Goal: Task Accomplishment & Management: Manage account settings

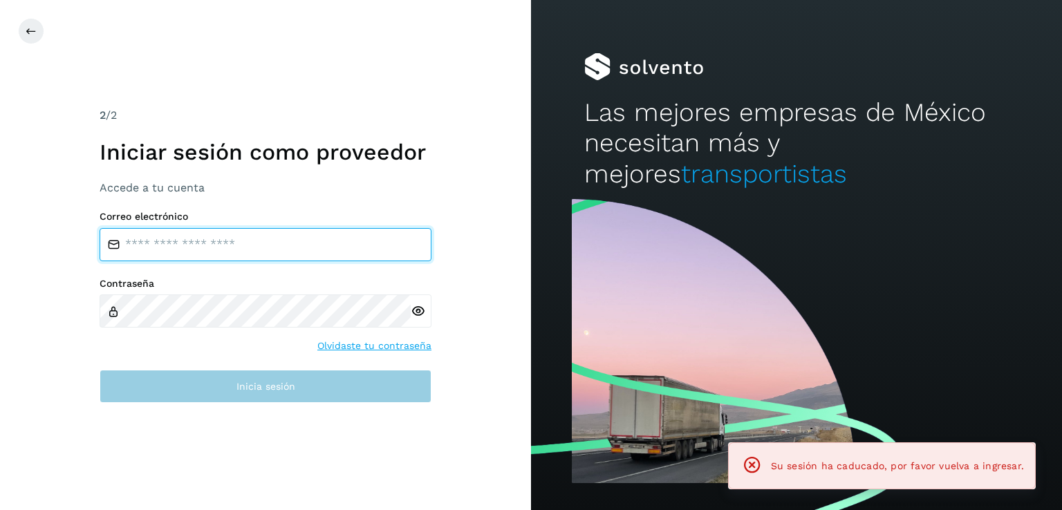
type input "**********"
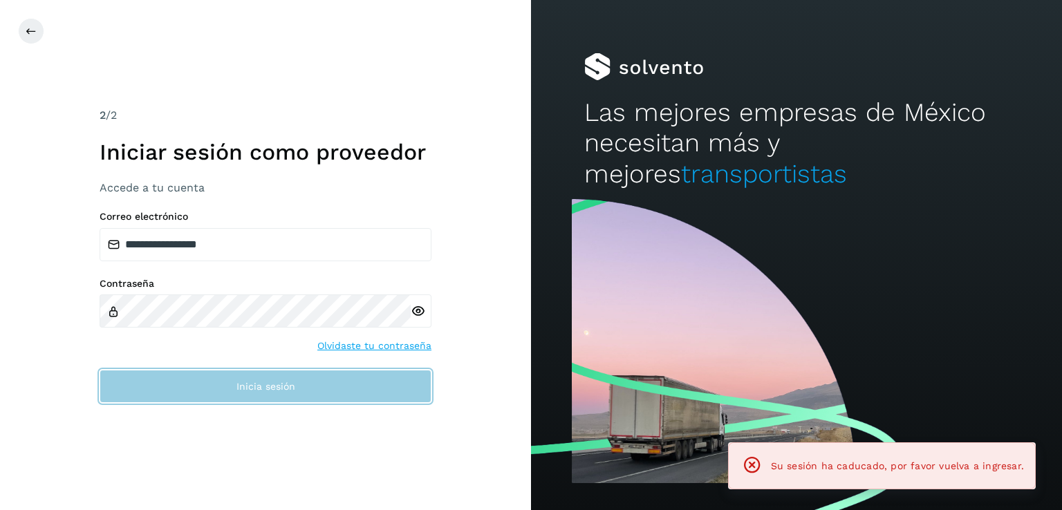
click at [269, 393] on button "Inicia sesión" at bounding box center [266, 386] width 332 height 33
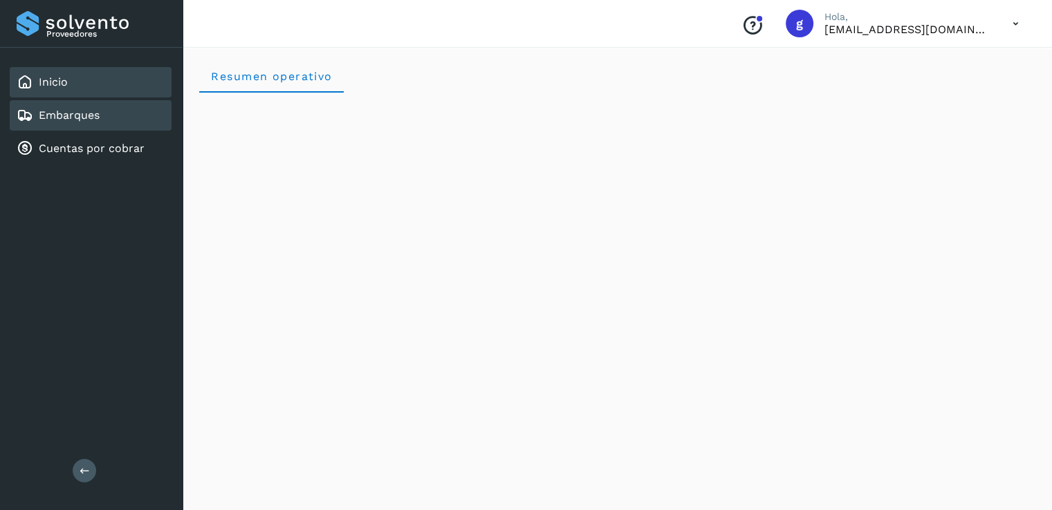
click at [86, 111] on link "Embarques" at bounding box center [69, 115] width 61 height 13
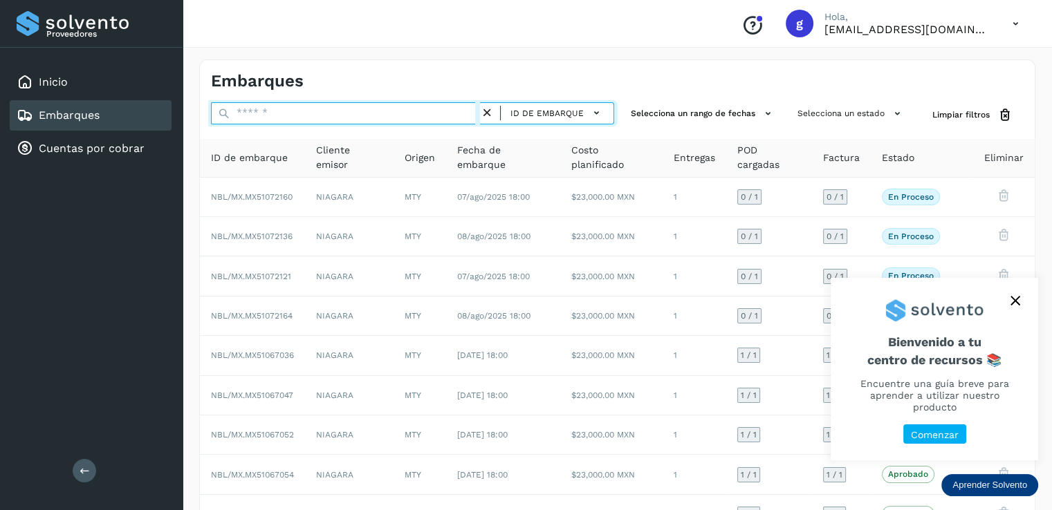
click at [343, 110] on input "text" at bounding box center [345, 113] width 269 height 22
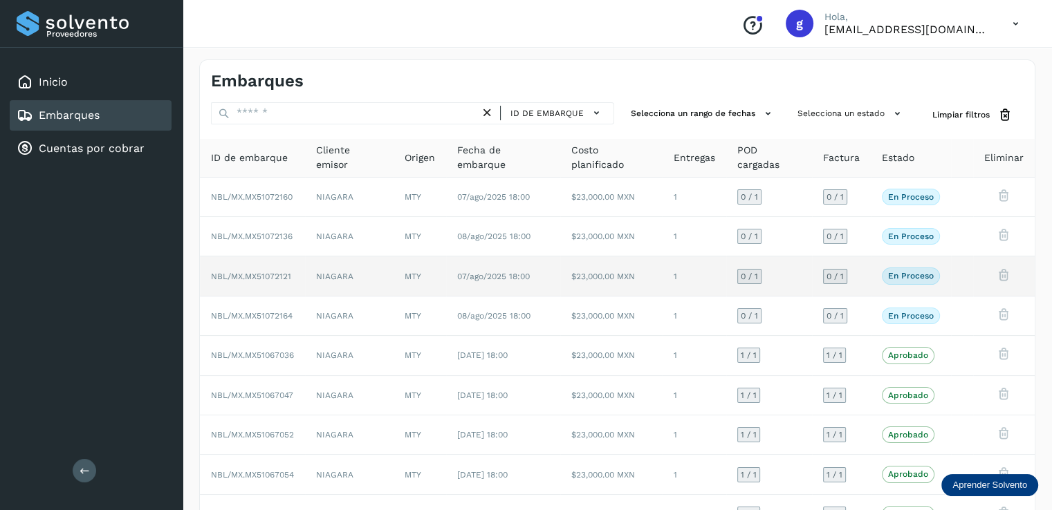
click at [271, 277] on span "NBL/MX.MX51072121" at bounding box center [251, 277] width 80 height 10
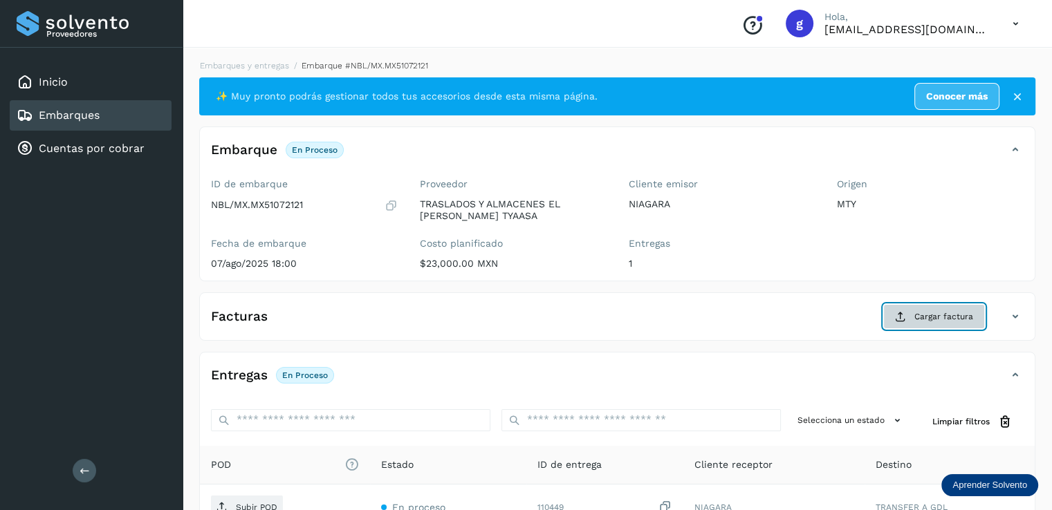
click at [913, 319] on button "Cargar factura" at bounding box center [934, 316] width 102 height 25
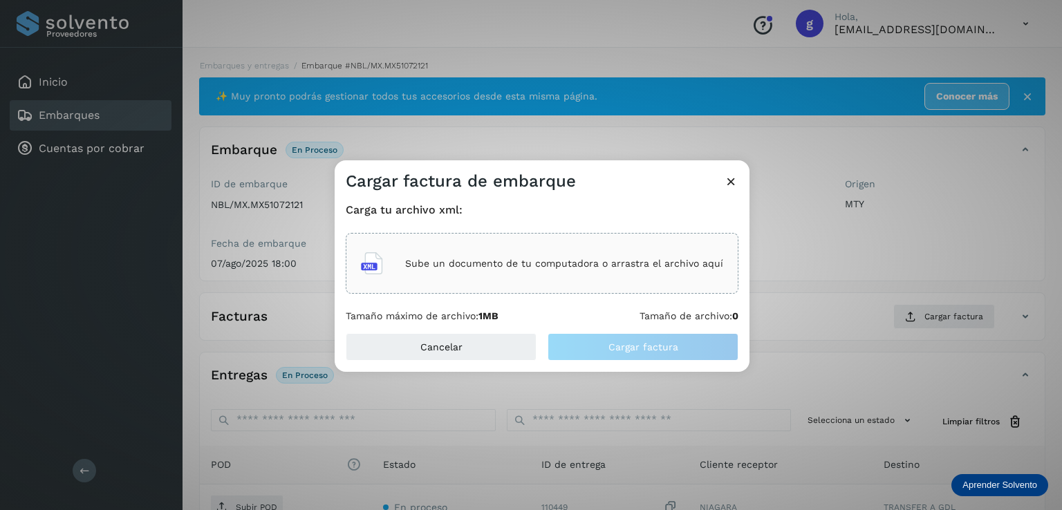
click at [472, 255] on div "Sube un documento de tu computadora o arrastra el archivo aquí" at bounding box center [542, 263] width 362 height 37
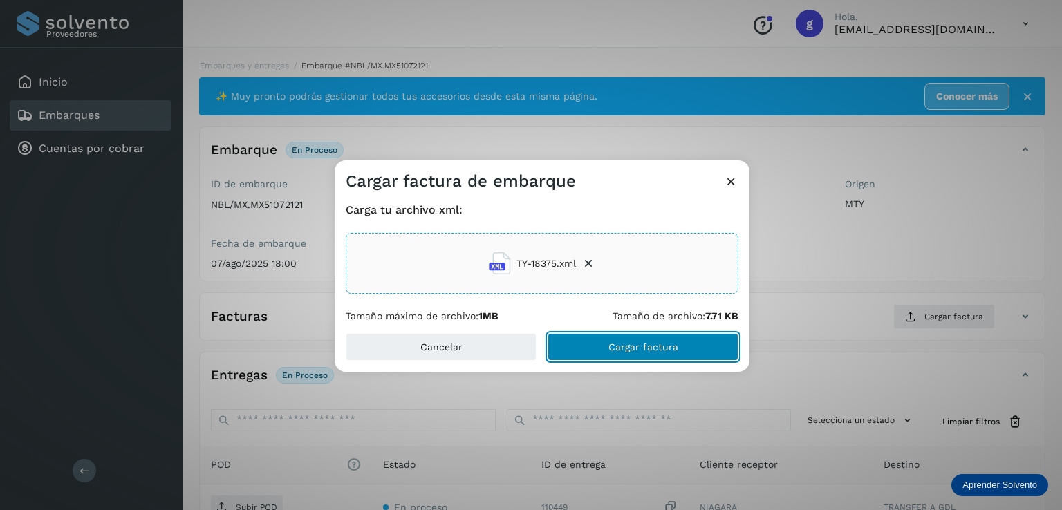
click at [626, 337] on button "Cargar factura" at bounding box center [643, 347] width 191 height 28
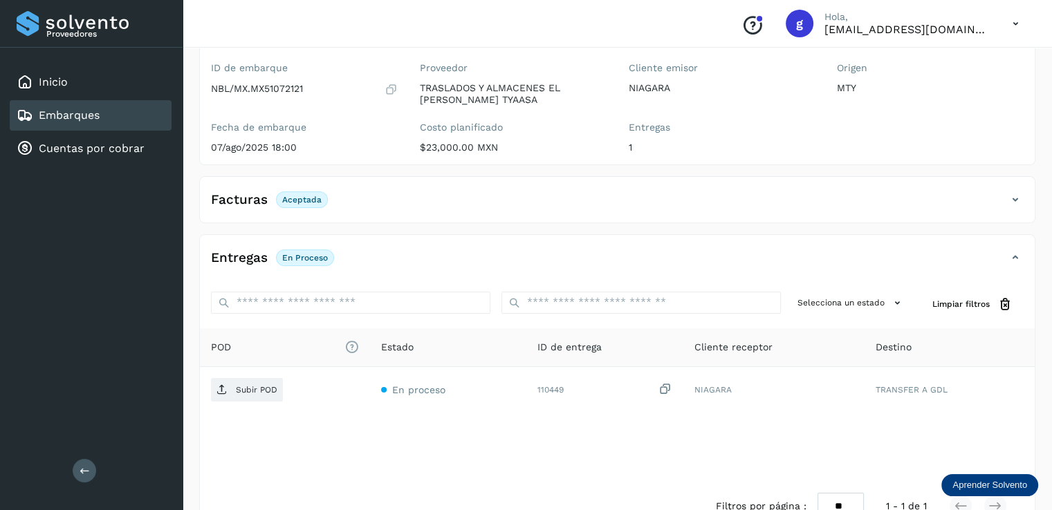
scroll to position [118, 0]
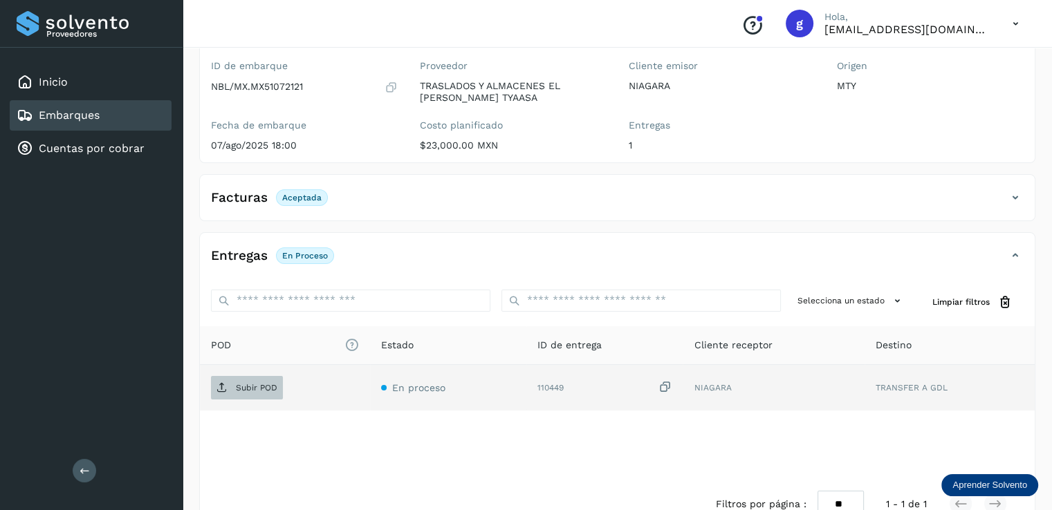
click at [271, 388] on p "Subir POD" at bounding box center [256, 388] width 41 height 10
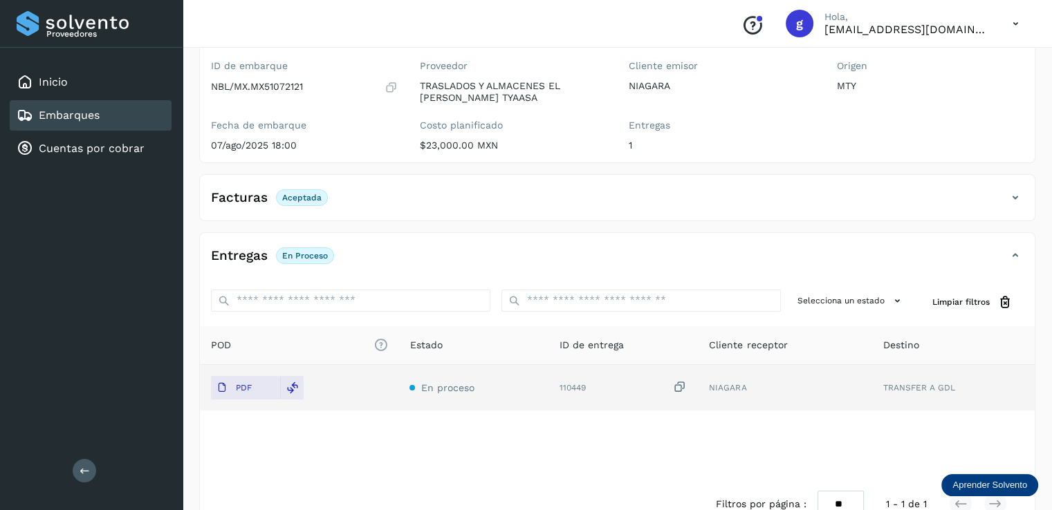
click at [57, 107] on div "Embarques" at bounding box center [58, 115] width 83 height 17
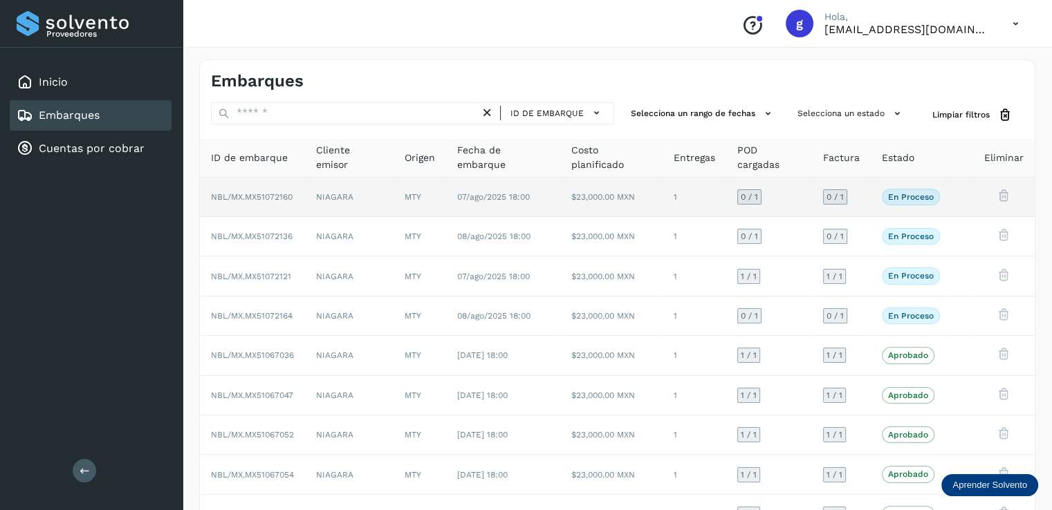
click at [271, 197] on span "NBL/MX.MX51072160" at bounding box center [252, 197] width 82 height 10
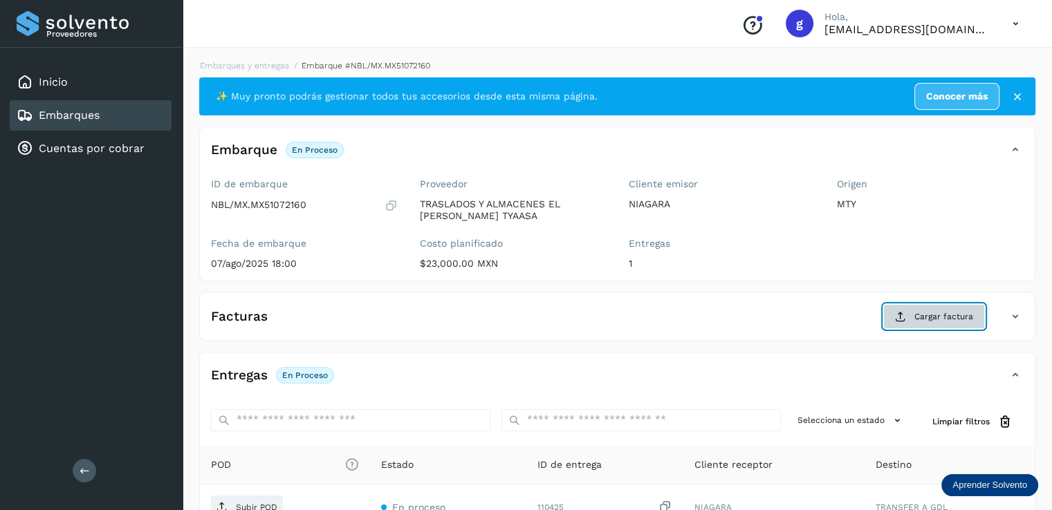
click at [938, 319] on span "Cargar factura" at bounding box center [943, 316] width 59 height 12
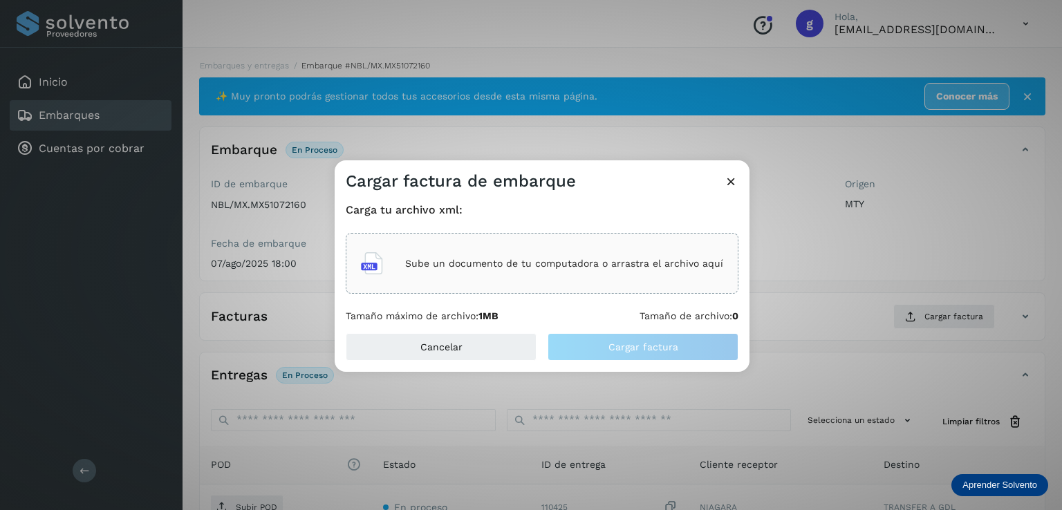
click at [573, 268] on p "Sube un documento de tu computadora o arrastra el archivo aquí" at bounding box center [564, 264] width 318 height 12
click at [467, 279] on div "Sube un documento de tu computadora o arrastra el archivo aquí" at bounding box center [542, 263] width 362 height 37
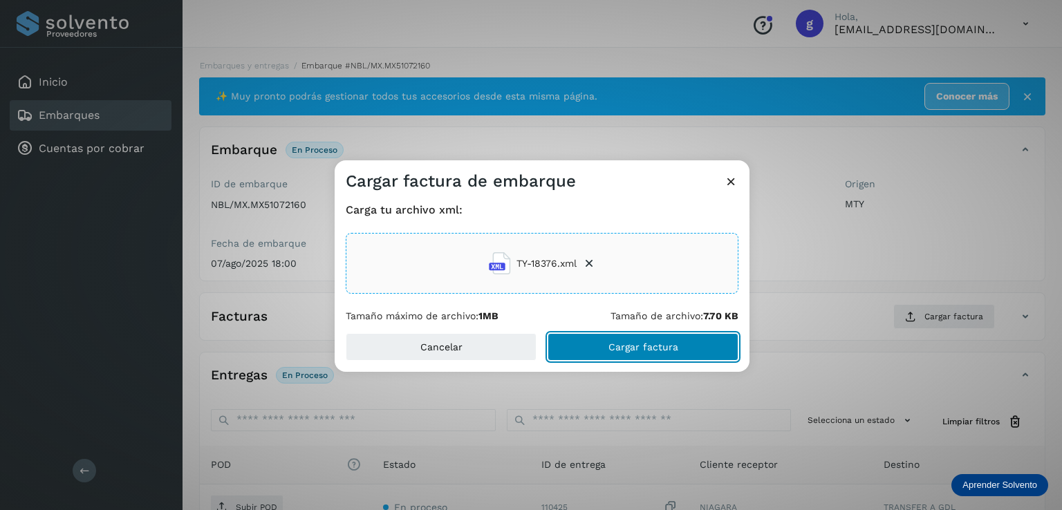
click at [652, 346] on span "Cargar factura" at bounding box center [643, 347] width 70 height 10
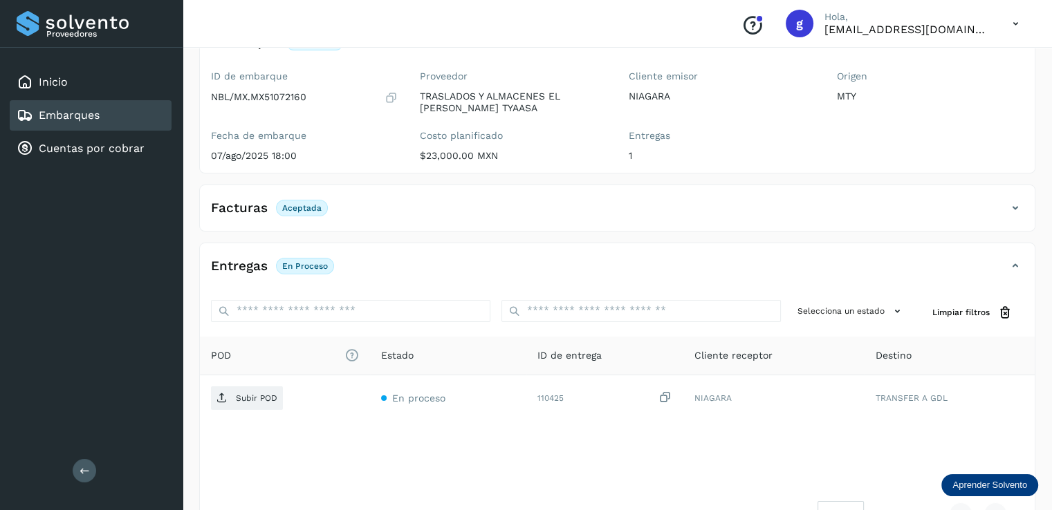
scroll to position [119, 0]
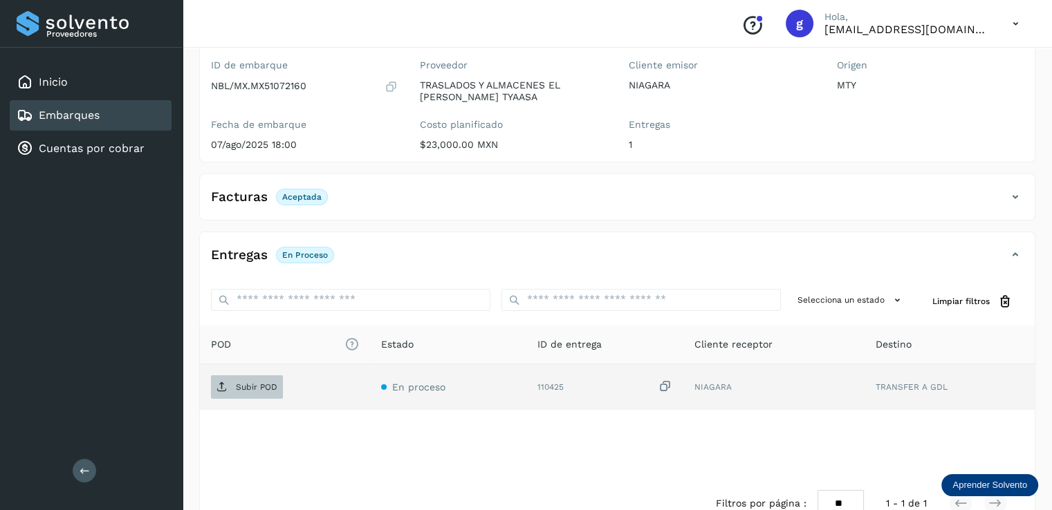
click at [255, 392] on span "Subir POD" at bounding box center [247, 387] width 72 height 22
